Goal: Task Accomplishment & Management: Manage account settings

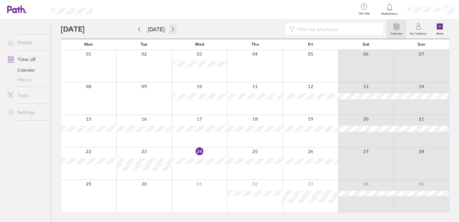
click at [173, 27] on button "button" at bounding box center [173, 29] width 8 height 10
